Goal: Information Seeking & Learning: Learn about a topic

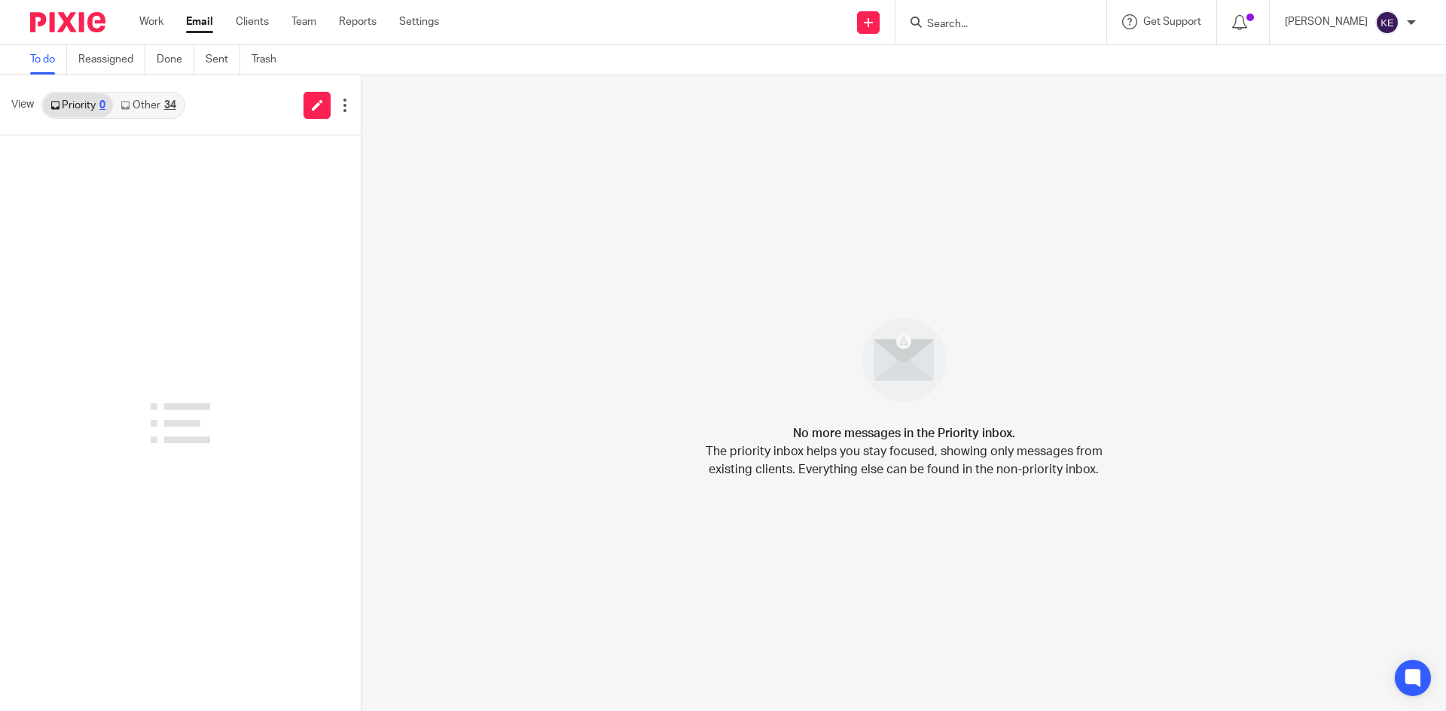
click at [193, 19] on link "Email" at bounding box center [199, 21] width 27 height 15
click at [155, 104] on link "Other 37" at bounding box center [148, 105] width 70 height 24
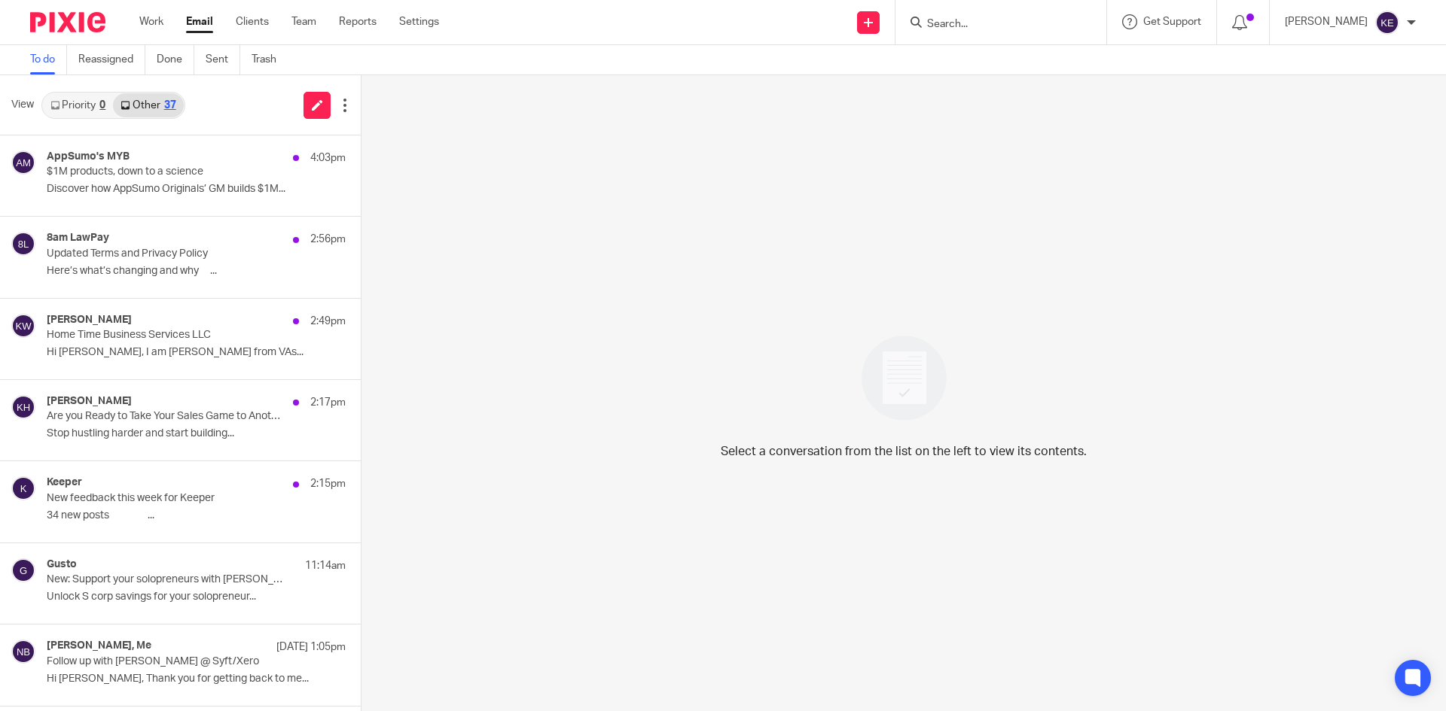
click at [166, 167] on p "$1M products, down to a science" at bounding box center [166, 172] width 239 height 13
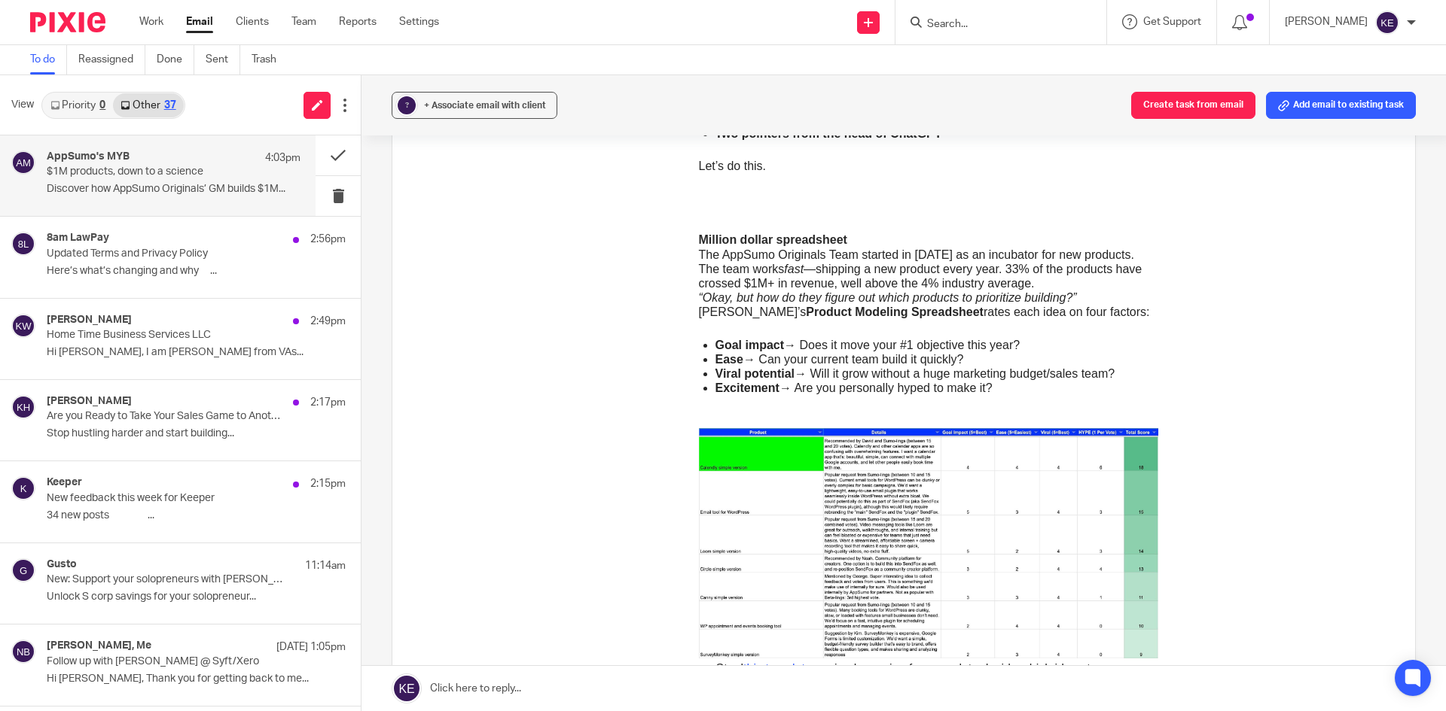
scroll to position [678, 0]
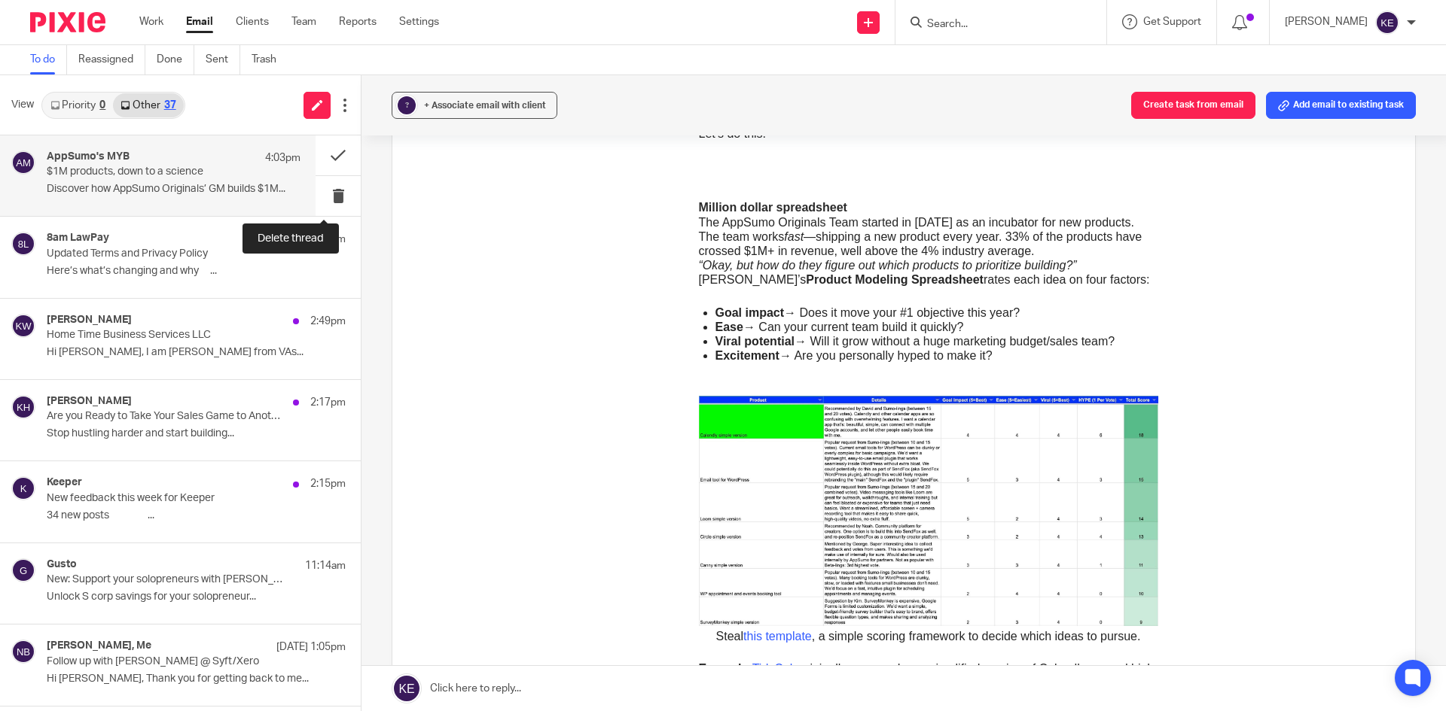
click at [329, 192] on button at bounding box center [337, 196] width 45 height 40
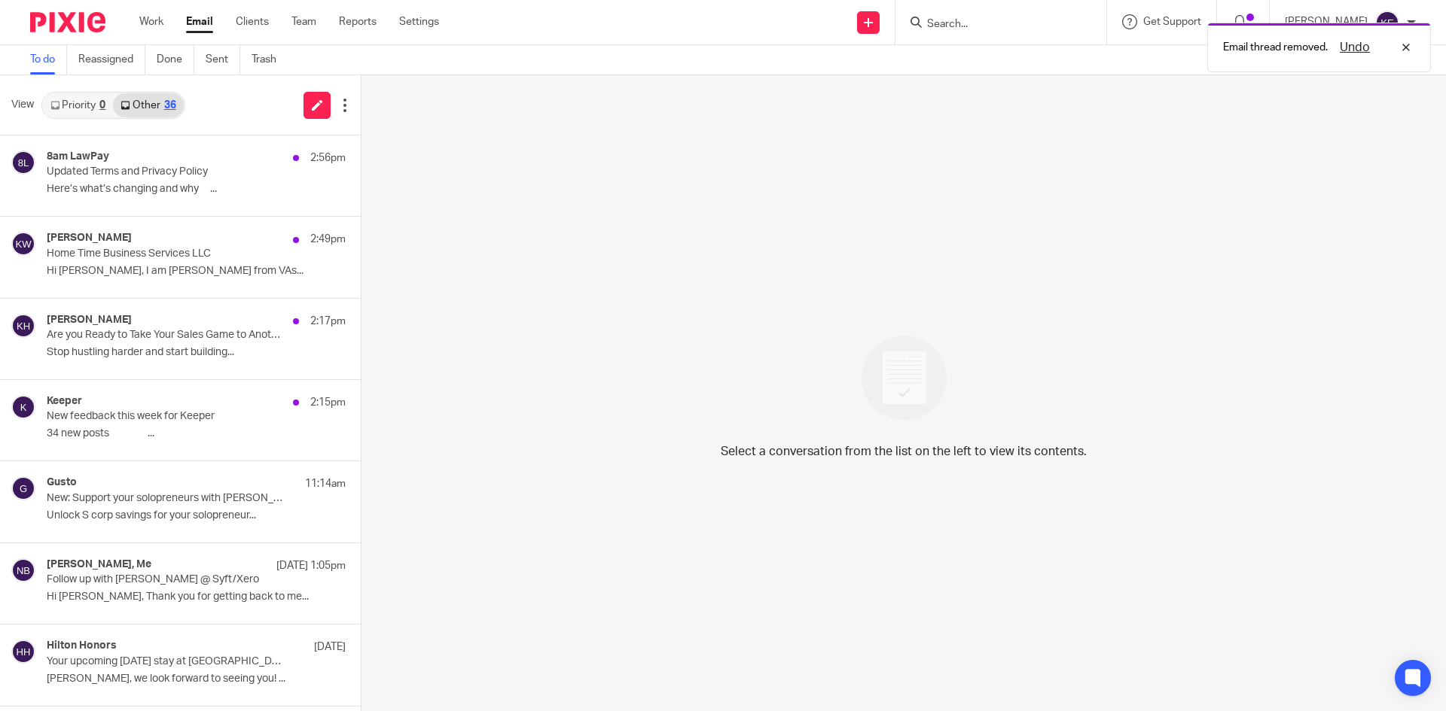
click at [231, 177] on p "Updated Terms and Privacy Policy" at bounding box center [166, 172] width 239 height 13
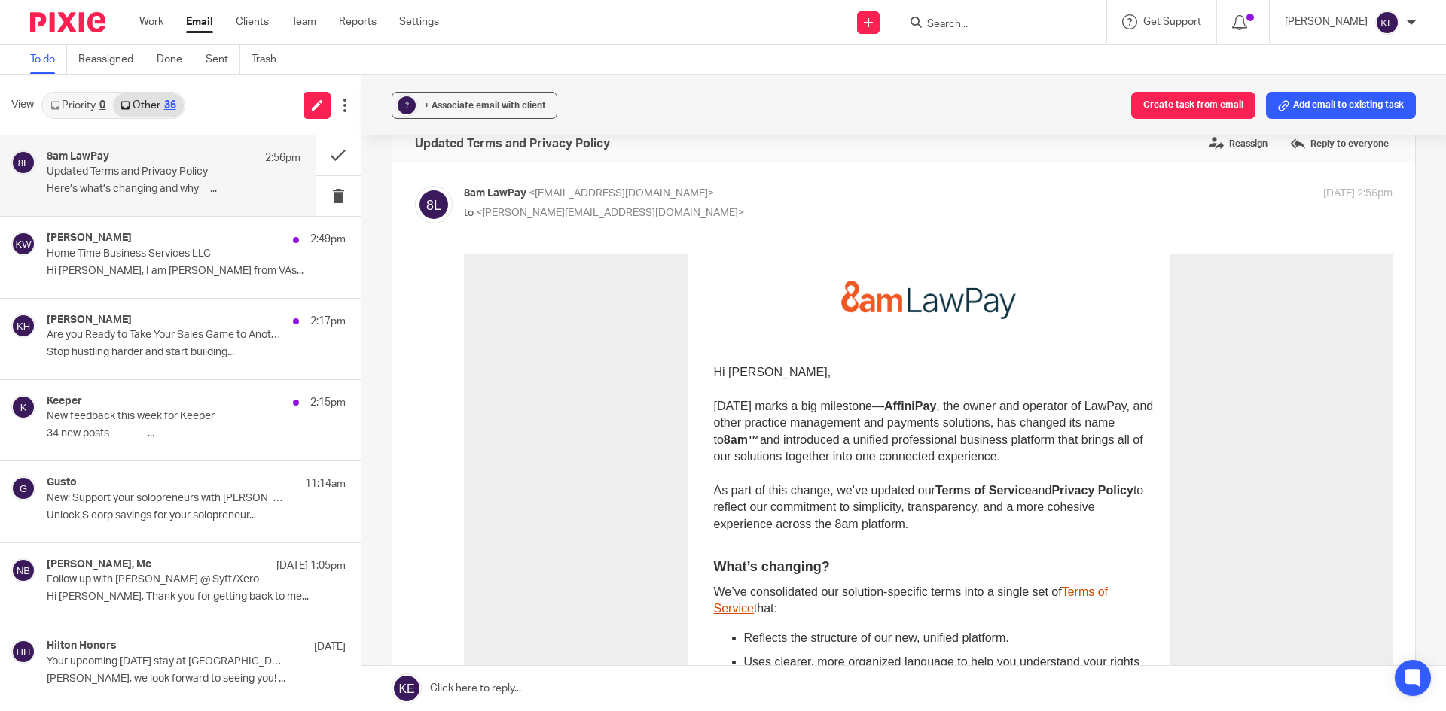
scroll to position [0, 0]
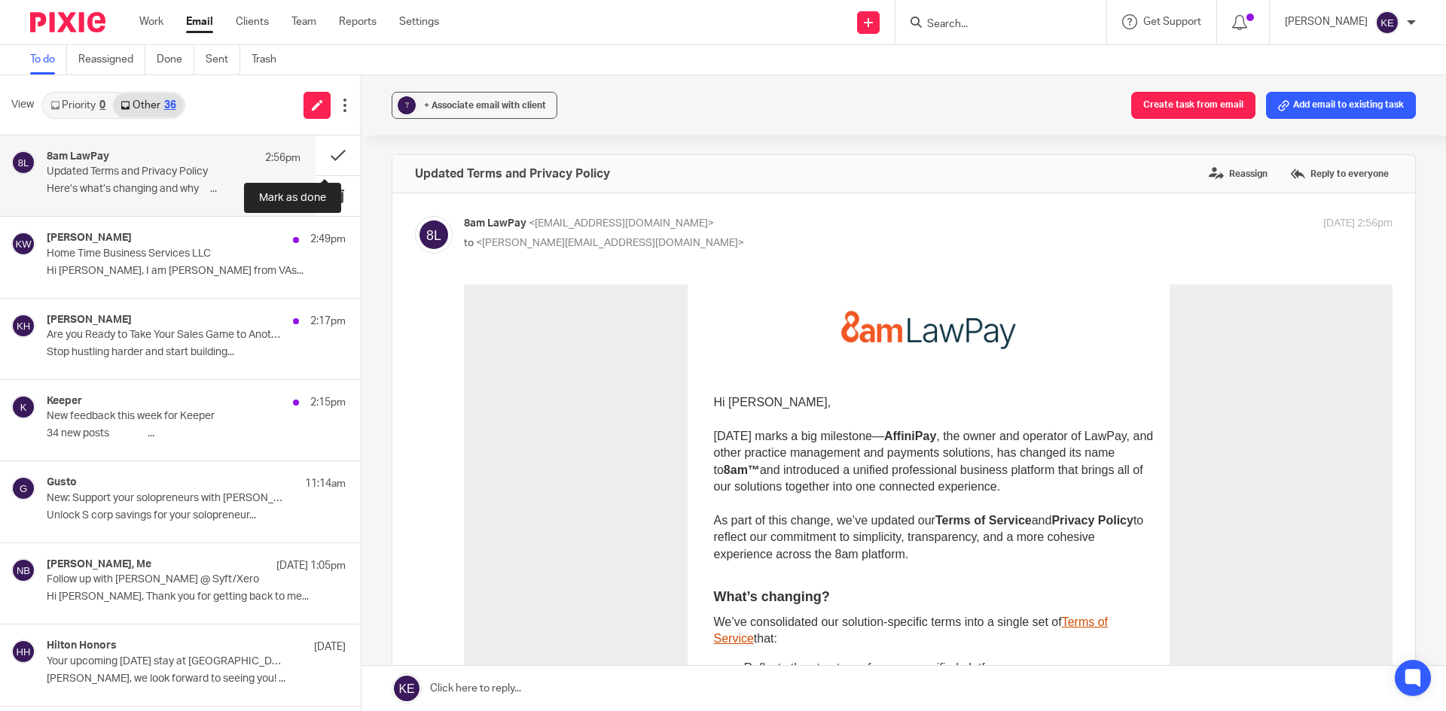
click at [331, 153] on button at bounding box center [337, 156] width 45 height 40
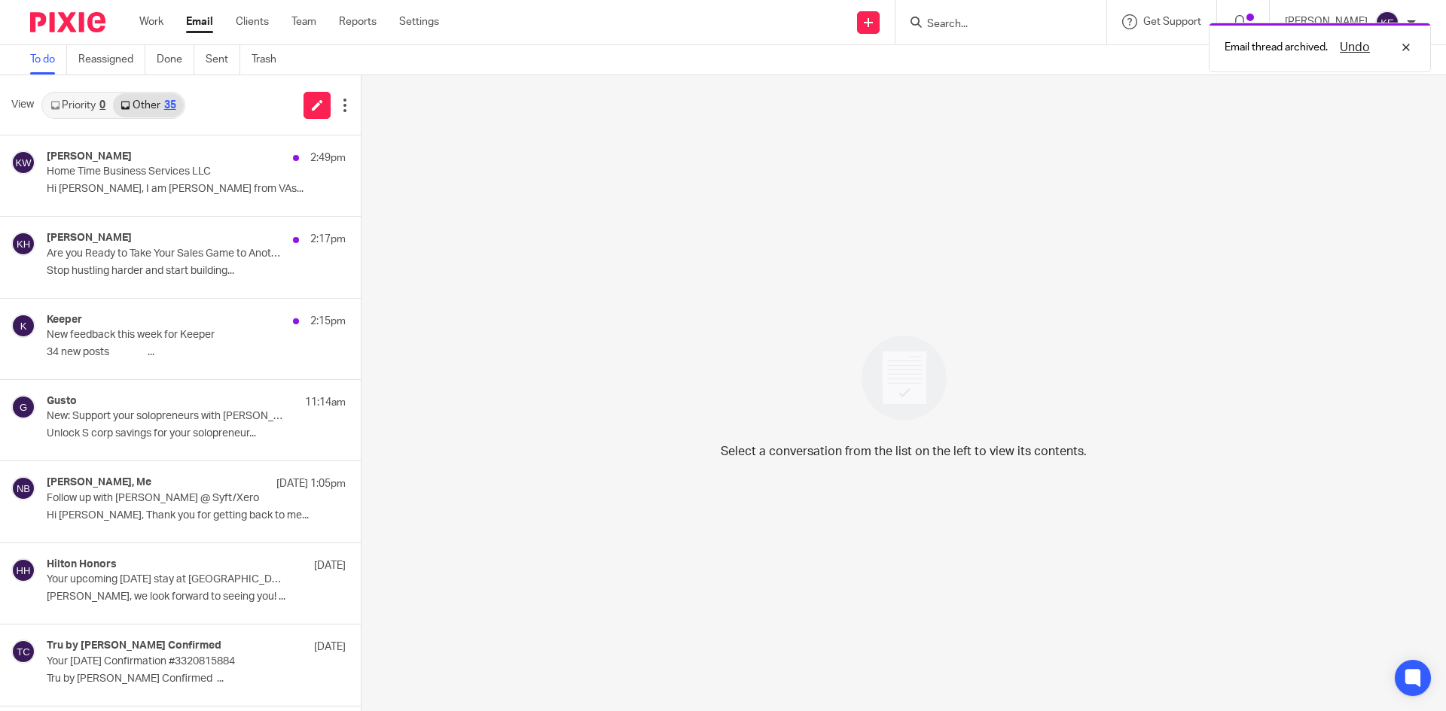
click at [179, 182] on div "[PERSON_NAME] 2:49pm Home Time Business Services LLC Hi [PERSON_NAME], I am [PE…" at bounding box center [196, 176] width 299 height 50
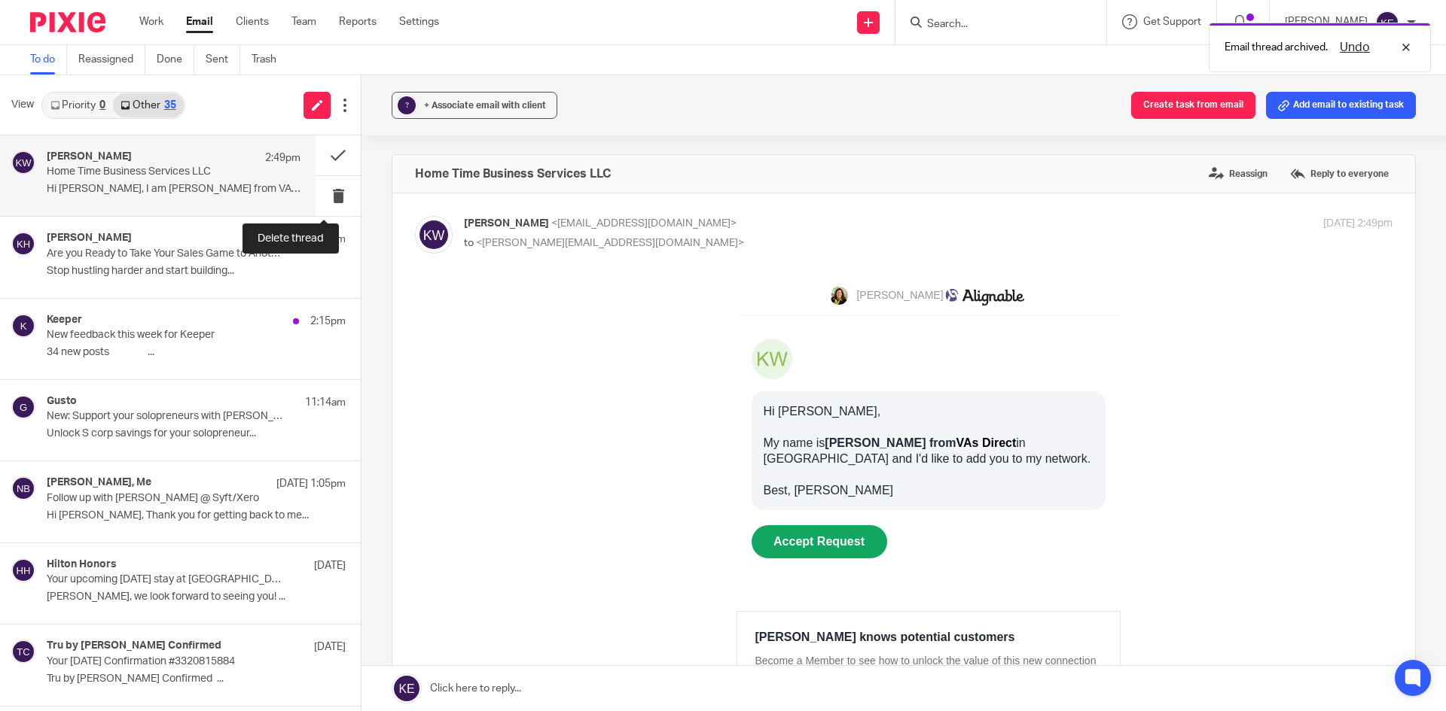
click at [321, 192] on button at bounding box center [337, 196] width 45 height 40
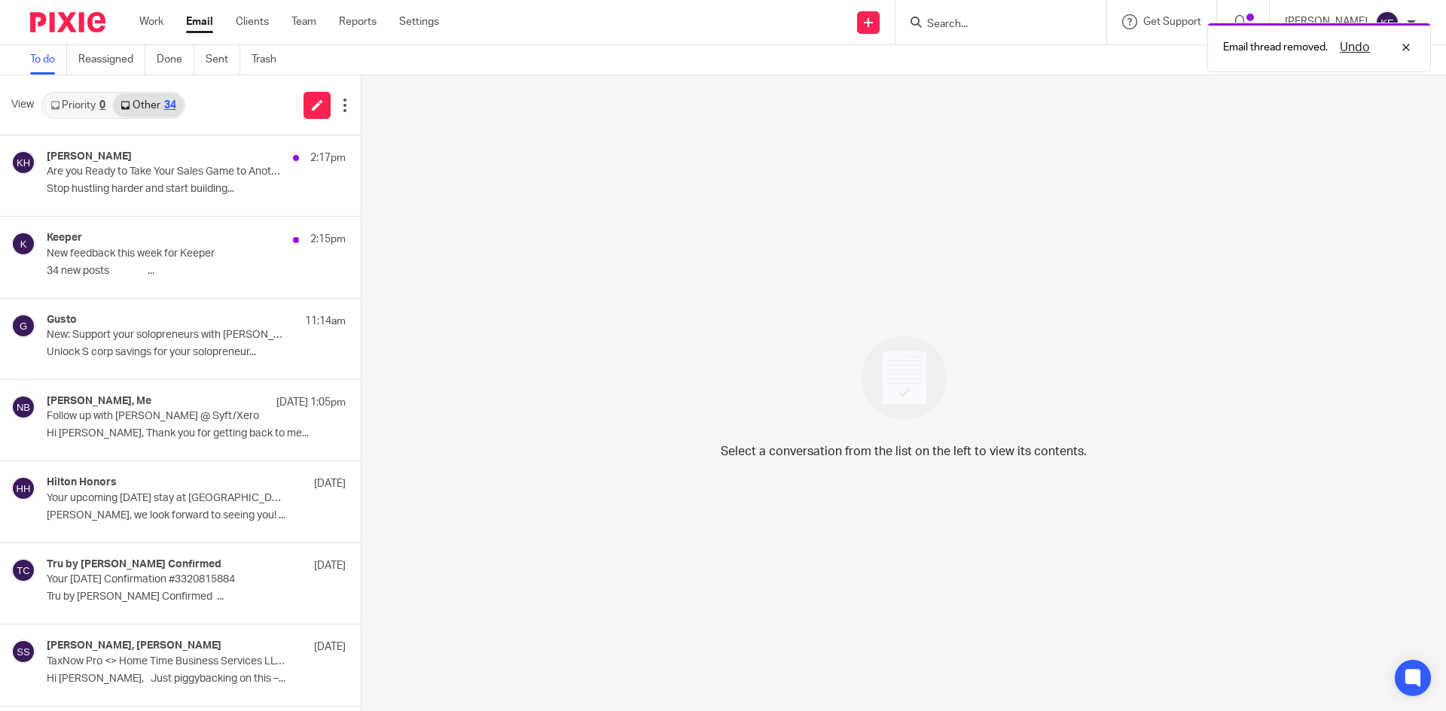
click at [208, 186] on p "Stop hustling harder and start building..." at bounding box center [196, 189] width 299 height 13
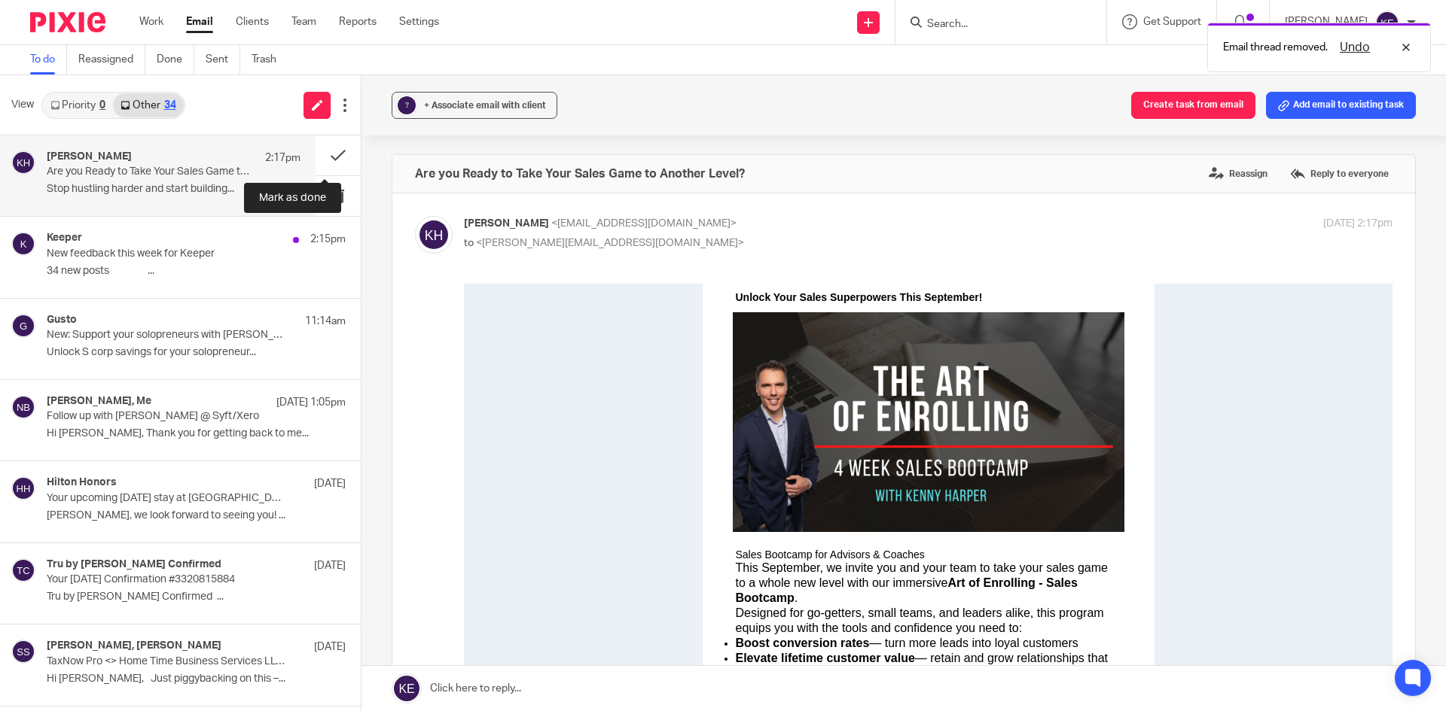
click at [328, 151] on button at bounding box center [337, 156] width 45 height 40
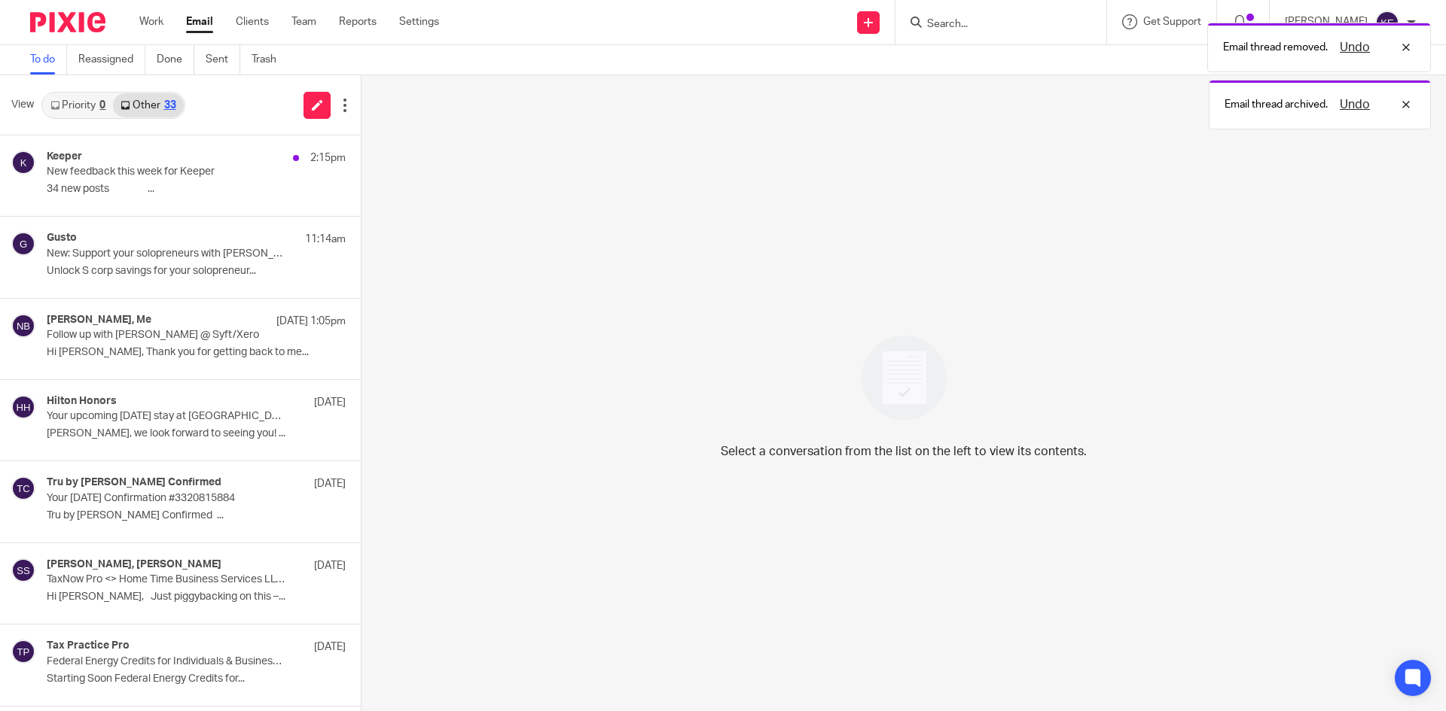
click at [204, 178] on p "New feedback this week for Keeper" at bounding box center [166, 172] width 239 height 13
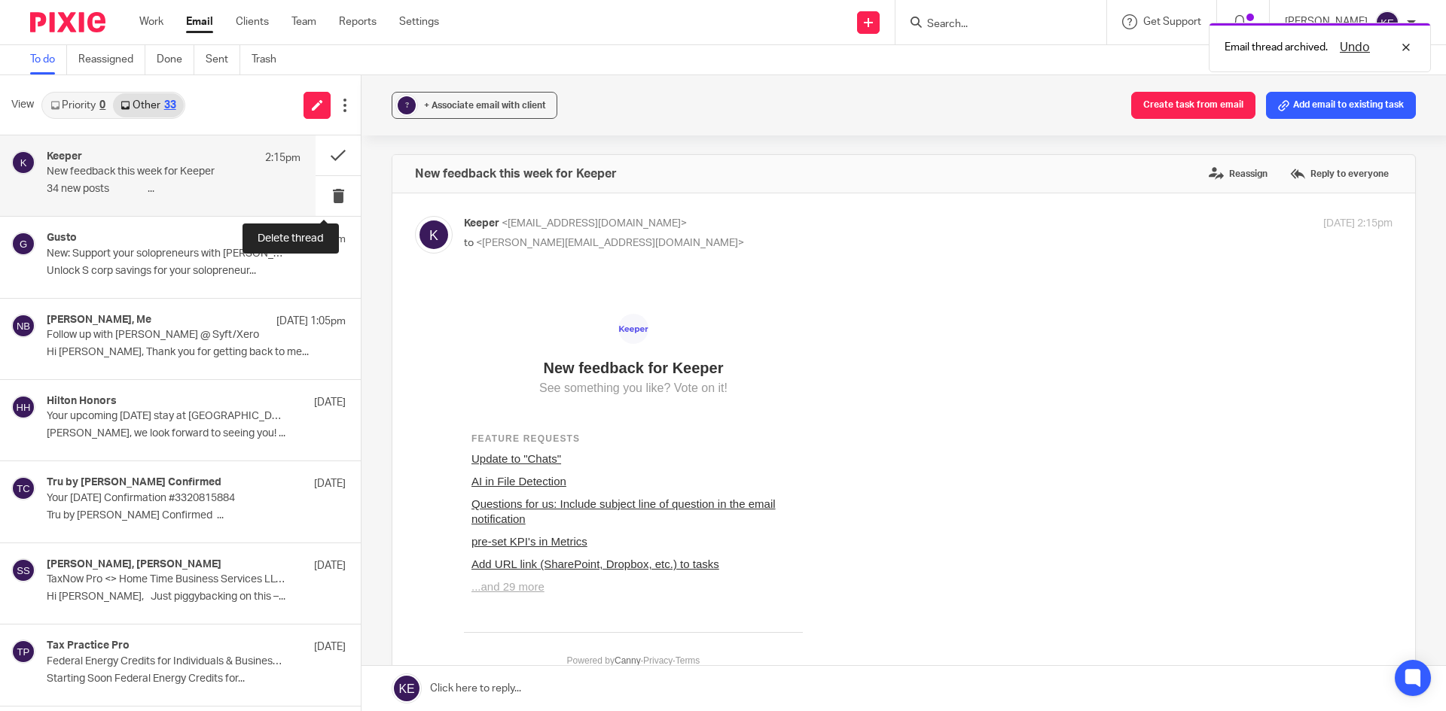
click at [322, 190] on button at bounding box center [337, 196] width 45 height 40
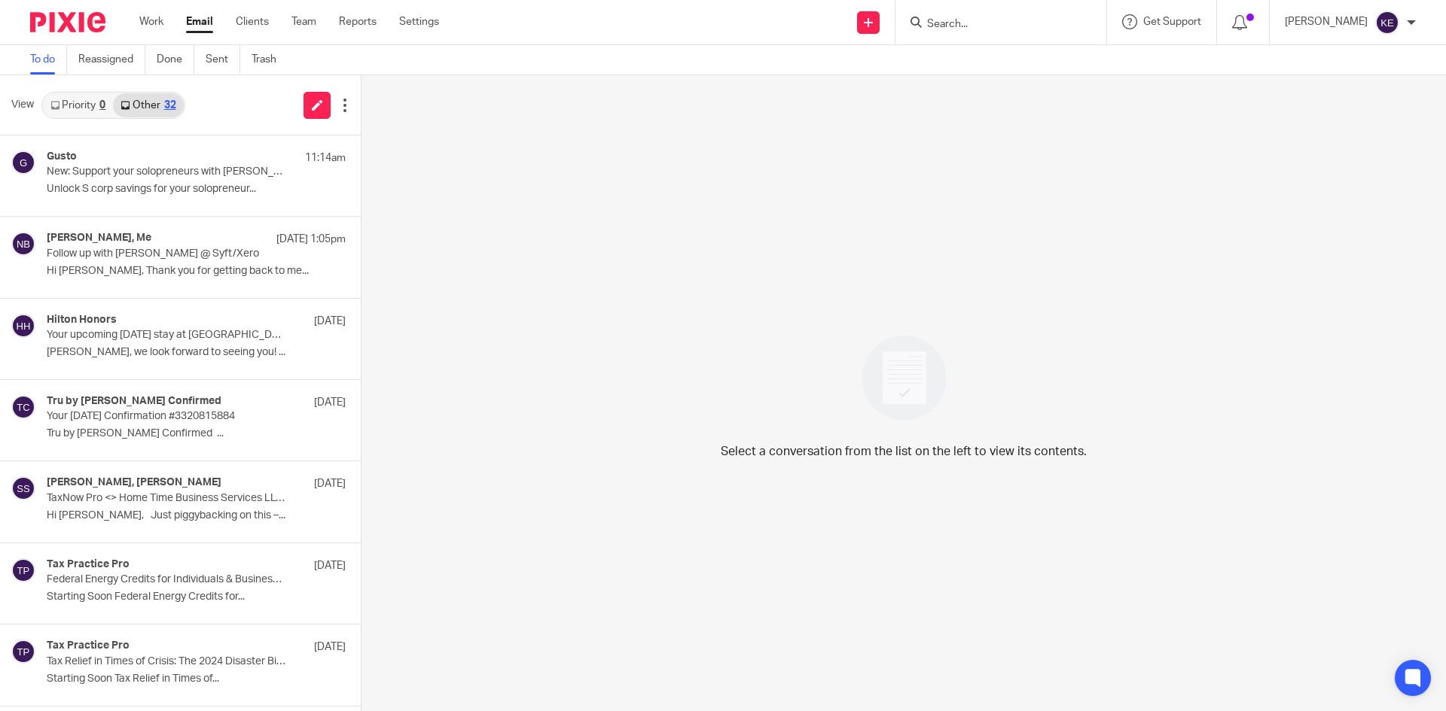
click at [202, 16] on link "Email" at bounding box center [199, 21] width 27 height 15
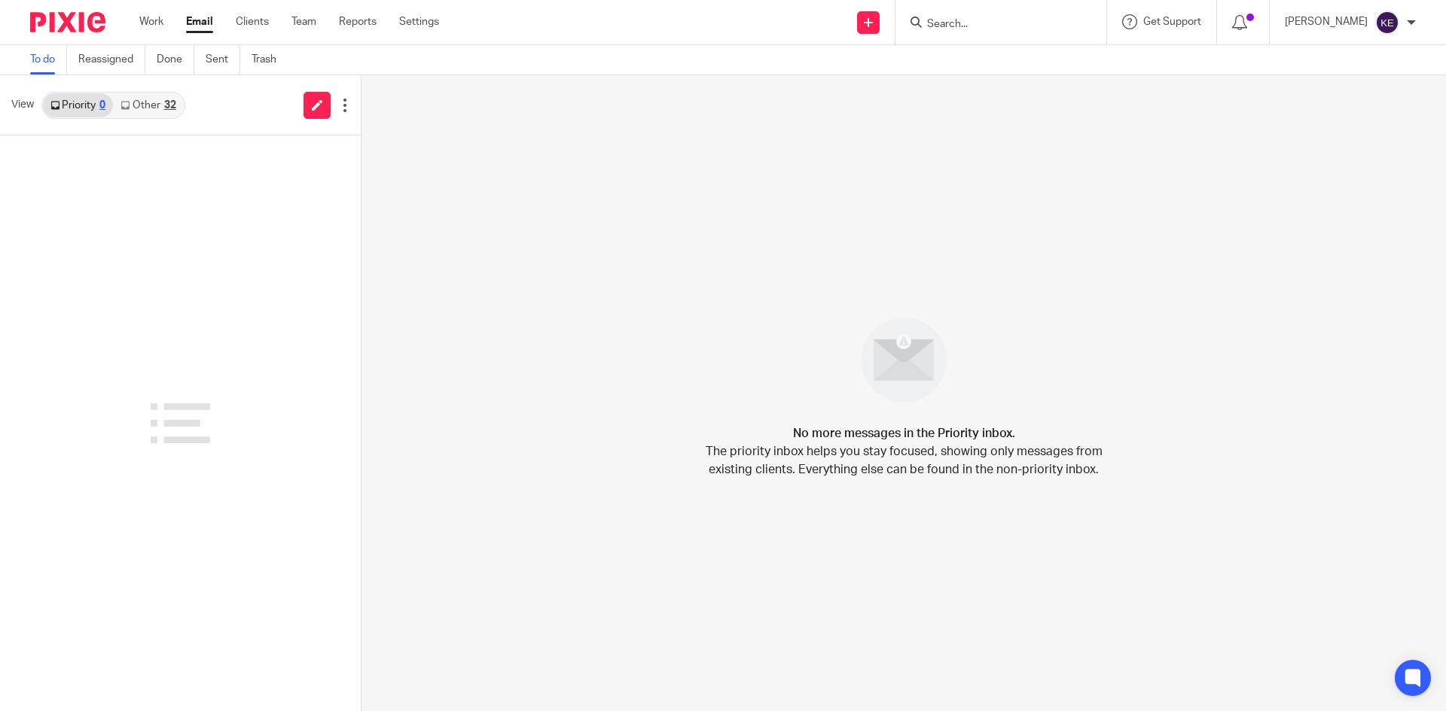
click at [171, 104] on div "32" at bounding box center [170, 105] width 12 height 11
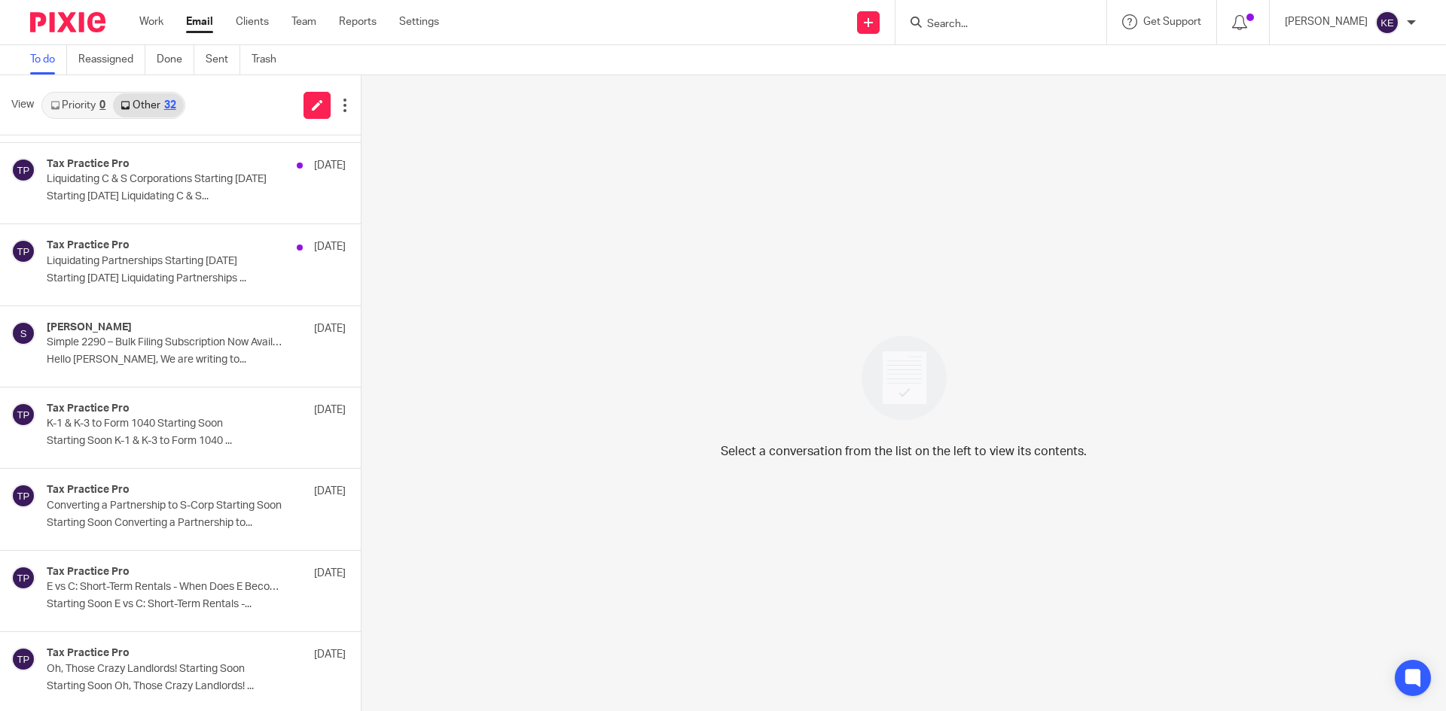
scroll to position [2035, 0]
click at [127, 666] on p "Oh, Those Crazy Landlords! Starting Soon" at bounding box center [166, 666] width 239 height 13
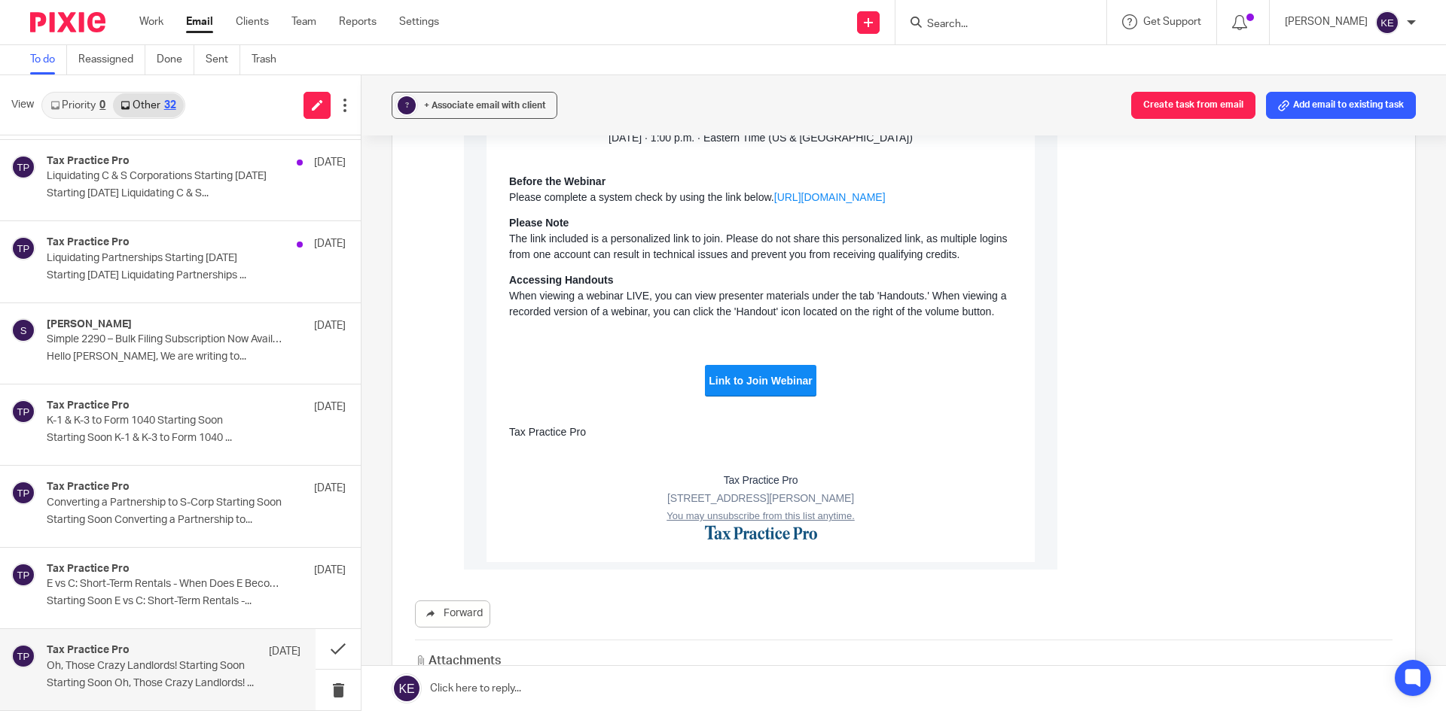
scroll to position [376, 0]
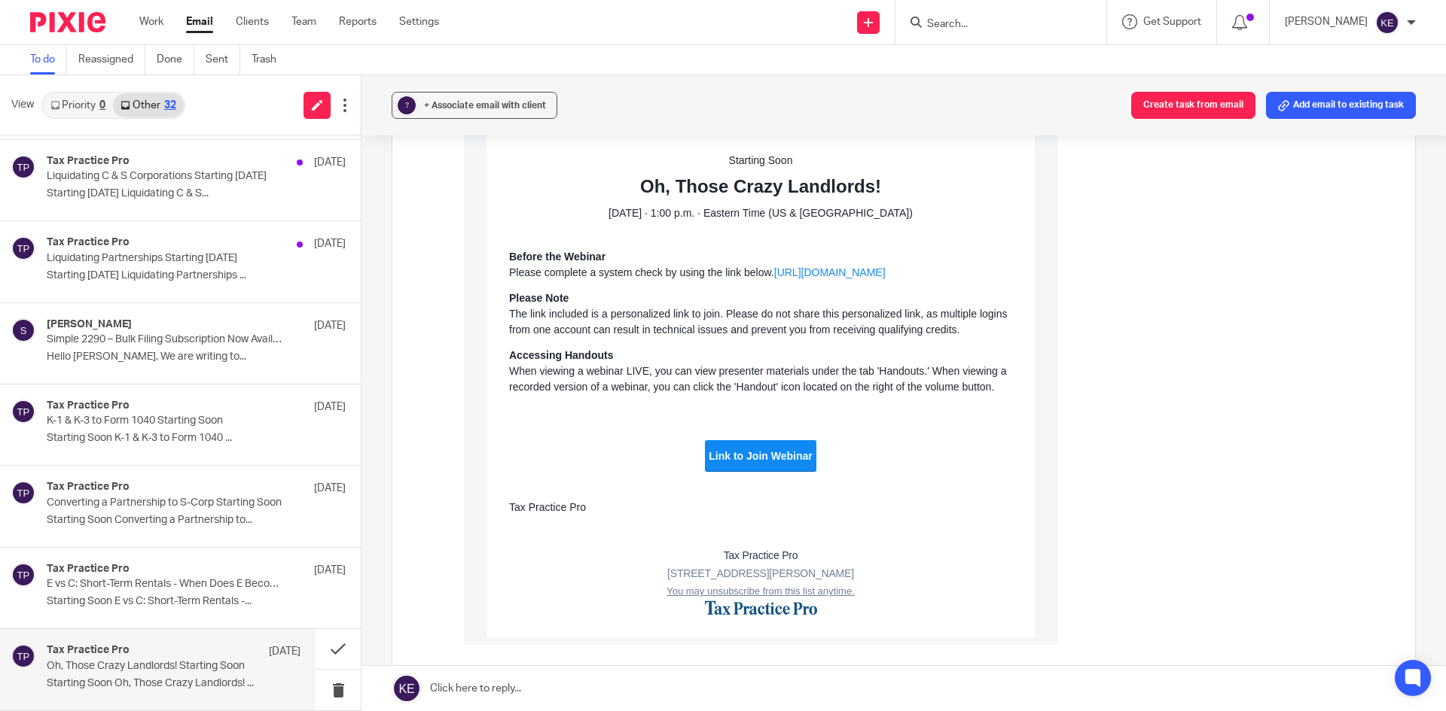
click at [751, 459] on link "Link to Join Webinar" at bounding box center [759, 456] width 103 height 14
